Goal: Use online tool/utility: Utilize a website feature to perform a specific function

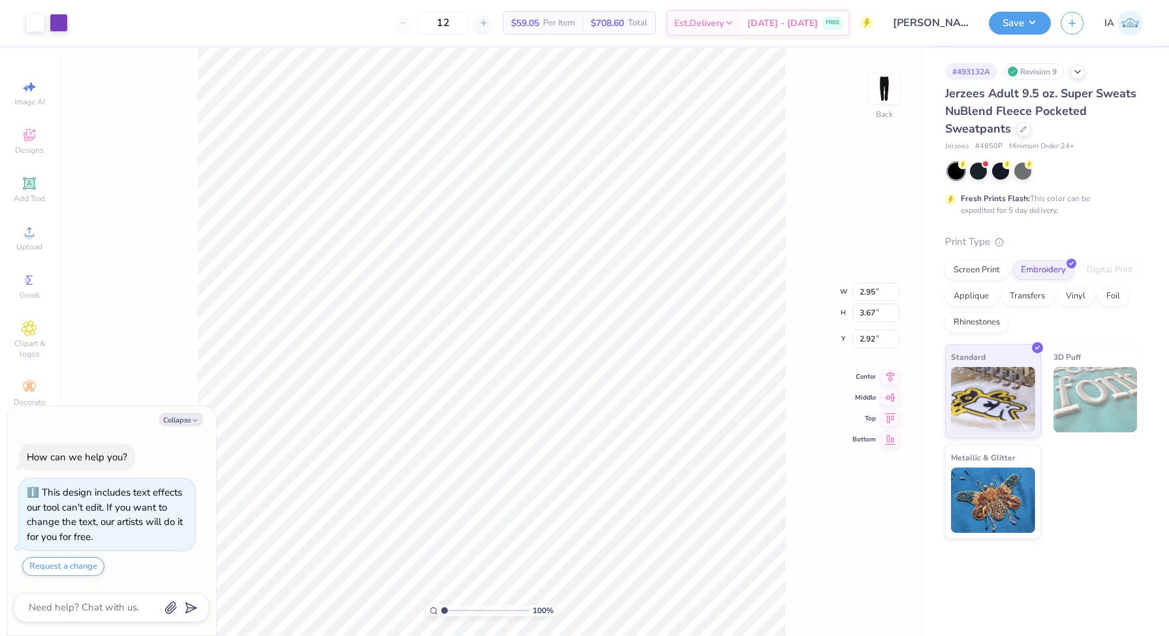
type textarea "x"
type input "4.38"
click at [1020, 25] on button "Save" at bounding box center [1020, 21] width 62 height 23
type textarea "x"
type input "5.00"
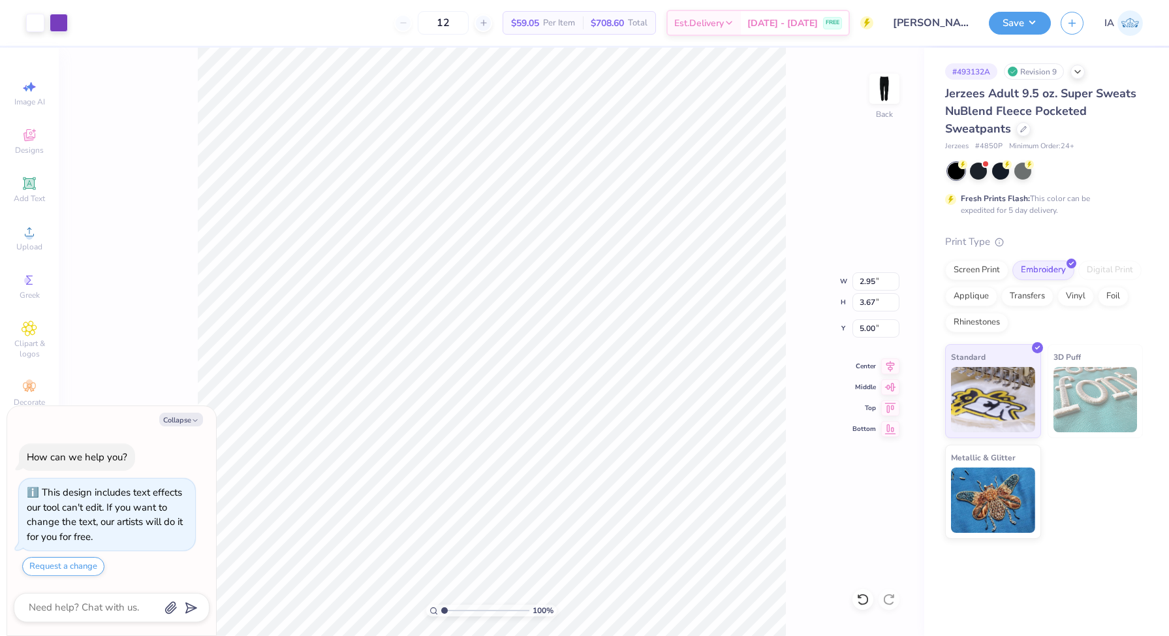
type textarea "x"
type input "3.15"
type input "3.92"
type input "4.75"
click at [1026, 18] on button "Save" at bounding box center [1020, 21] width 62 height 23
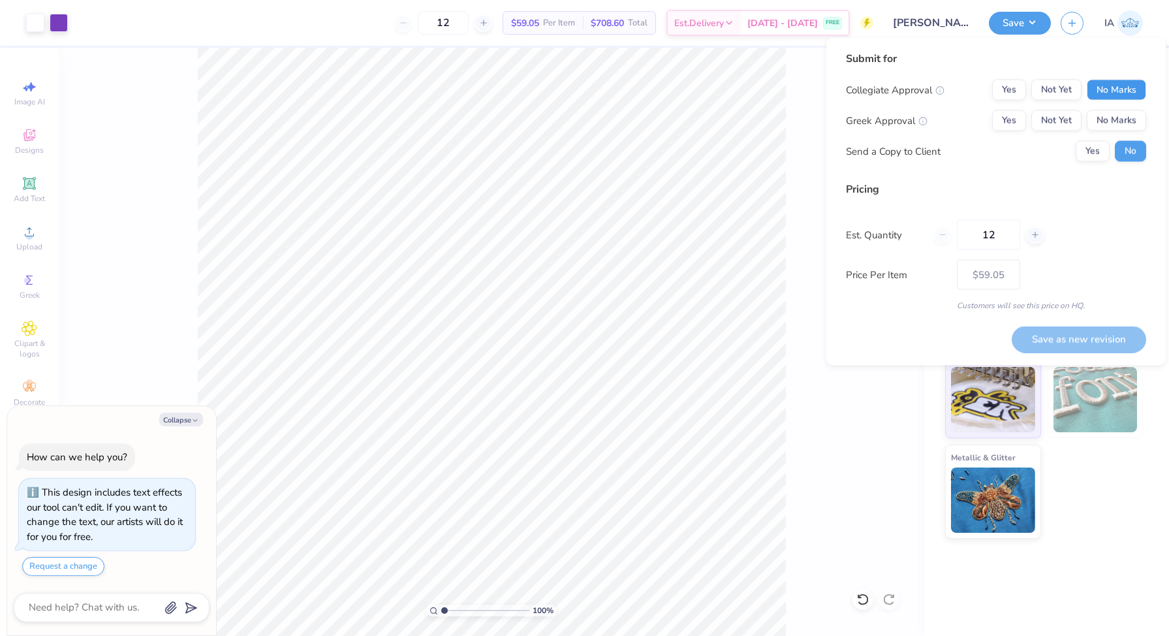
click at [1108, 97] on button "No Marks" at bounding box center [1116, 90] width 59 height 21
click at [1009, 119] on button "Yes" at bounding box center [1009, 120] width 34 height 21
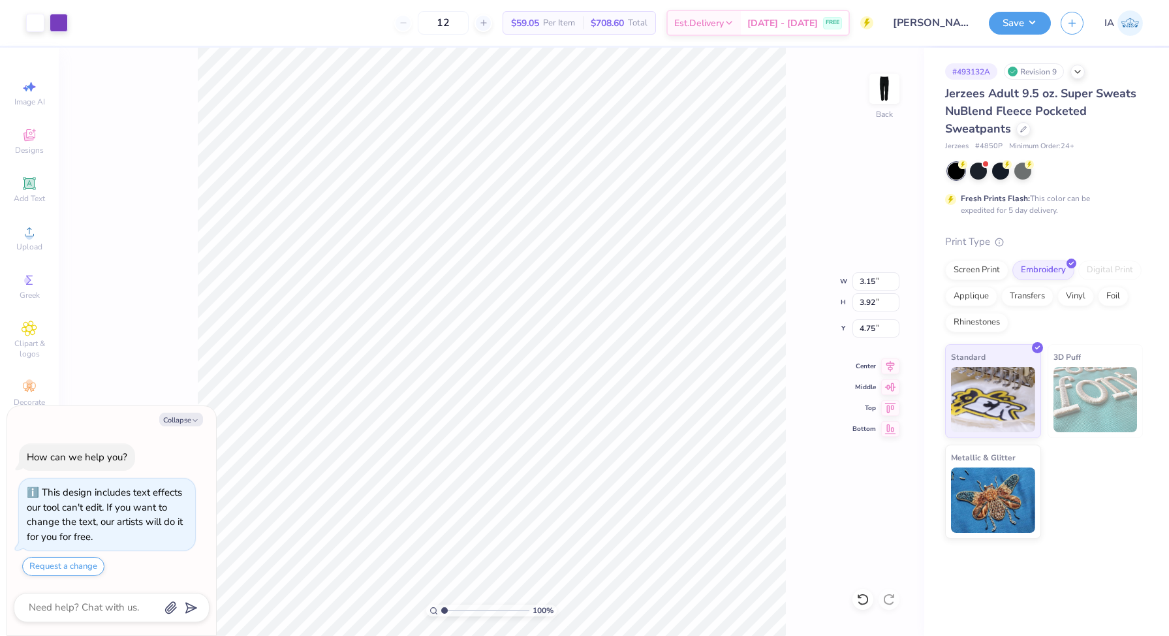
type textarea "x"
type input "2.96"
type input "3.68"
type input "4.99"
type textarea "x"
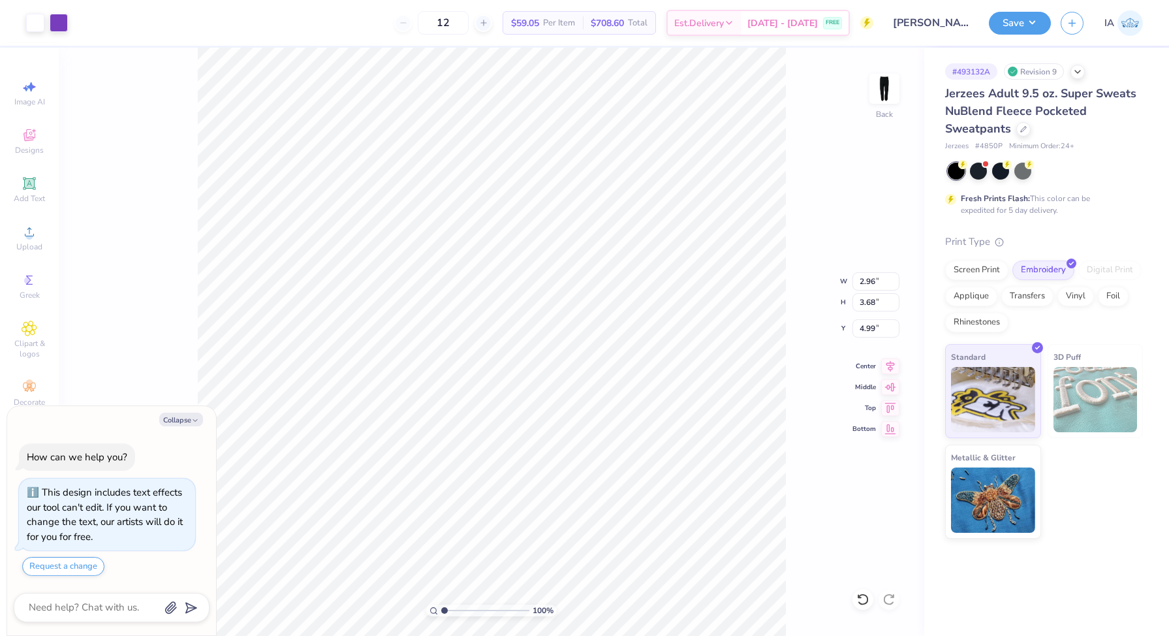
type input "5.38"
type textarea "x"
type input "5.37"
click at [1033, 25] on button "Save" at bounding box center [1020, 21] width 62 height 23
type textarea "x"
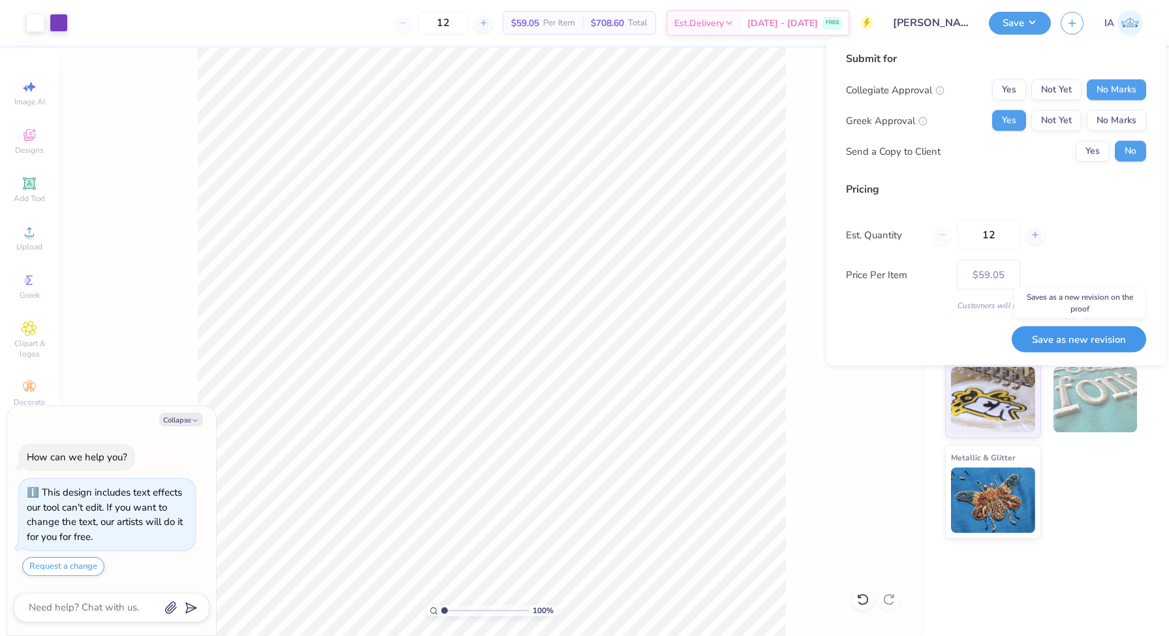
click at [1051, 339] on button "Save as new revision" at bounding box center [1079, 339] width 134 height 27
type input "$59.05"
type textarea "x"
